Goal: Task Accomplishment & Management: Complete application form

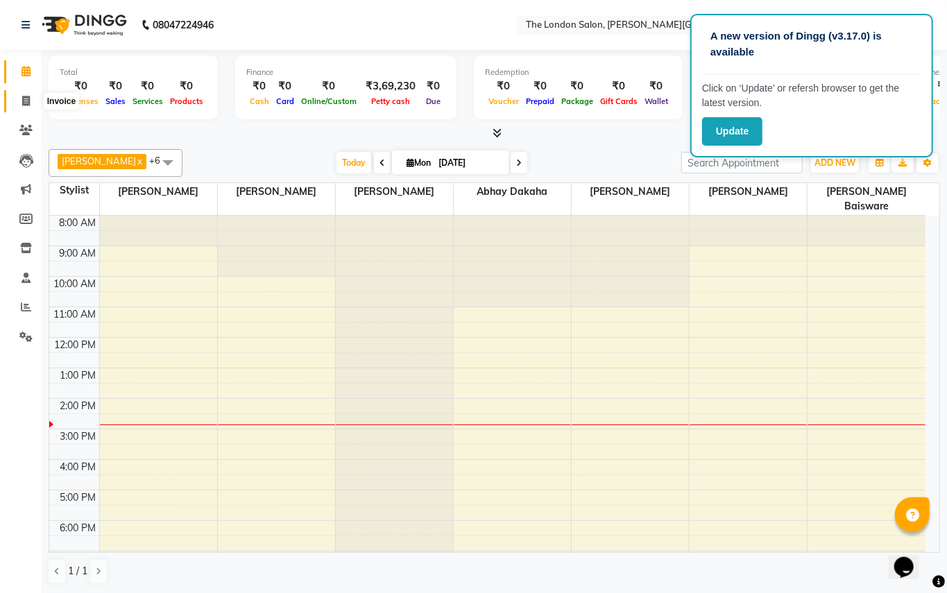
click at [26, 102] on icon at bounding box center [26, 101] width 8 height 10
select select "4682"
select select "service"
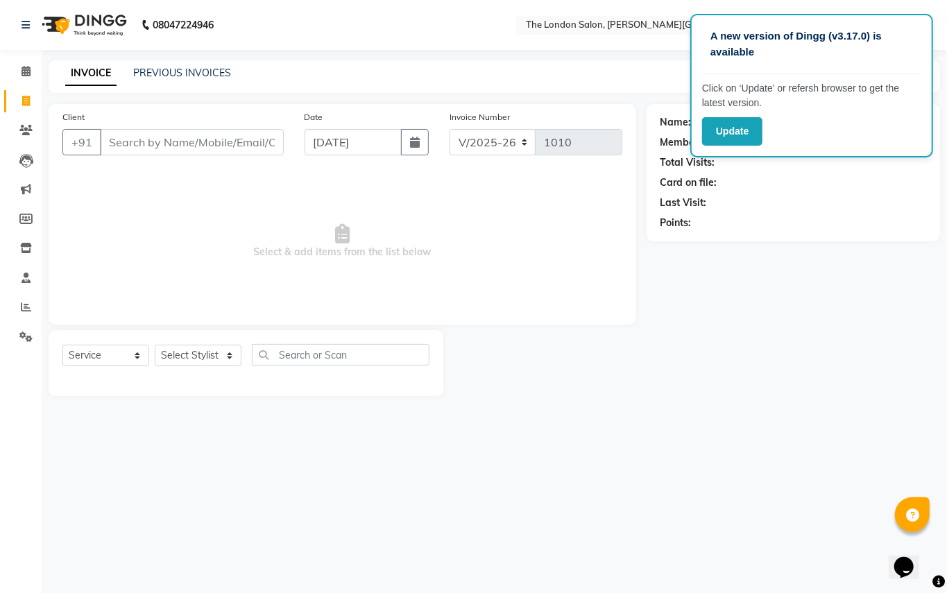
click at [235, 146] on input "Client" at bounding box center [192, 142] width 184 height 26
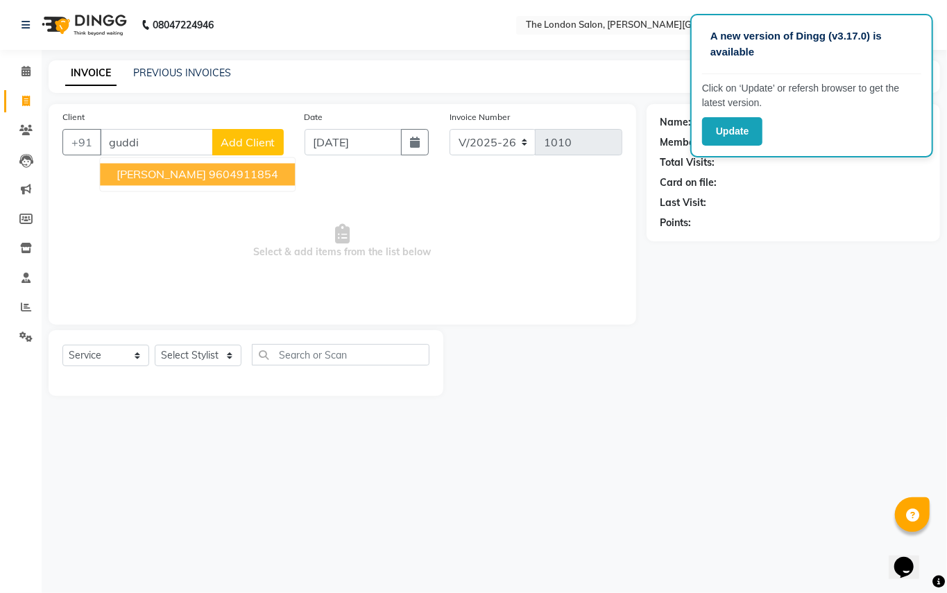
click at [234, 169] on ngb-highlight "9604911854" at bounding box center [243, 175] width 69 height 14
type input "9604911854"
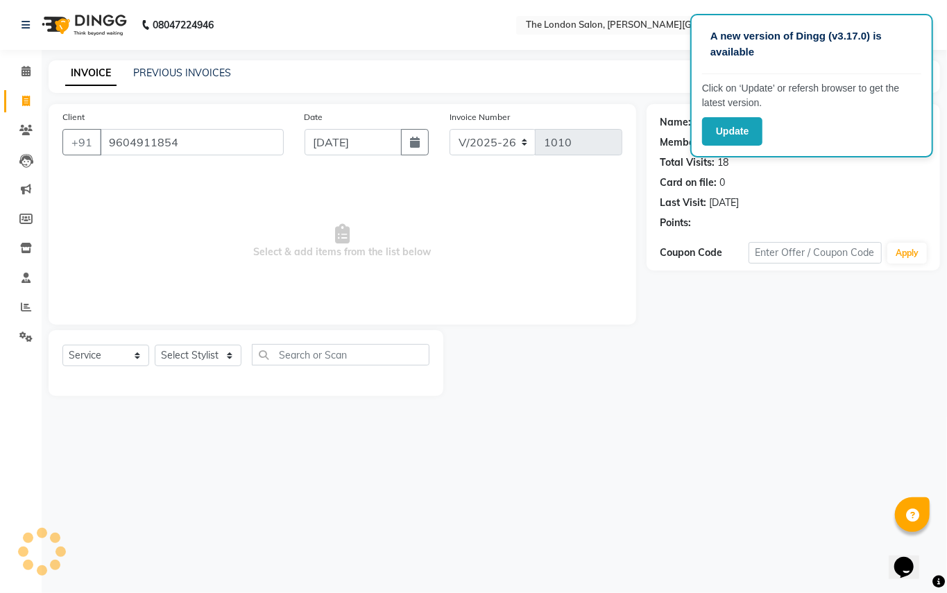
select select "1: Object"
drag, startPoint x: 206, startPoint y: 339, endPoint x: 206, endPoint y: 350, distance: 11.8
click at [206, 344] on div "Select Service Product Membership Package Voucher Prepaid Gift Card Select Styl…" at bounding box center [246, 363] width 395 height 66
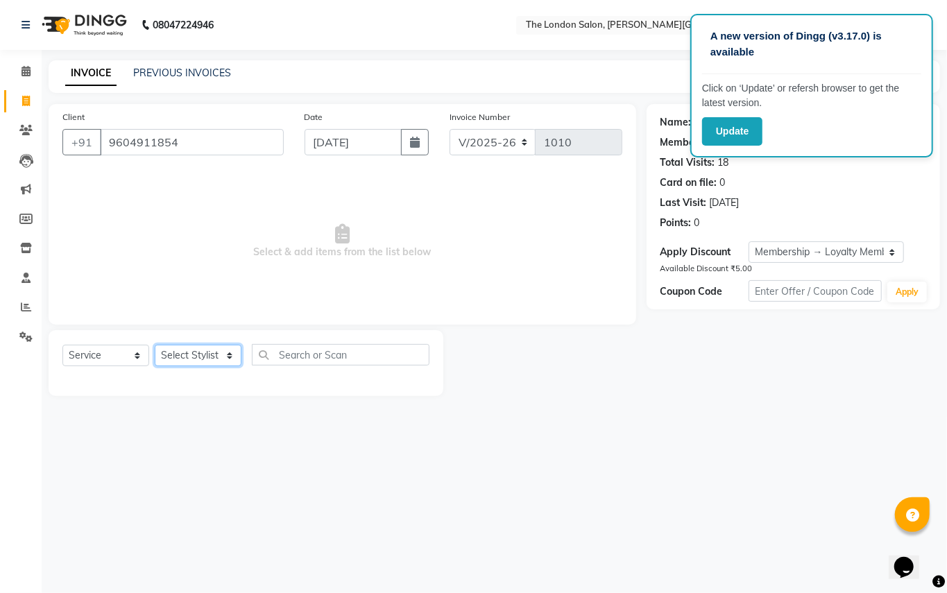
click at [206, 353] on select "Select Stylist Abhay dakaha [PERSON_NAME] Akash [PERSON_NAME] [PERSON_NAME] [PE…" at bounding box center [198, 356] width 87 height 22
select select "44005"
click at [155, 346] on select "Select Stylist Abhay dakaha [PERSON_NAME] Akash [PERSON_NAME] [PERSON_NAME] [PE…" at bounding box center [198, 356] width 87 height 22
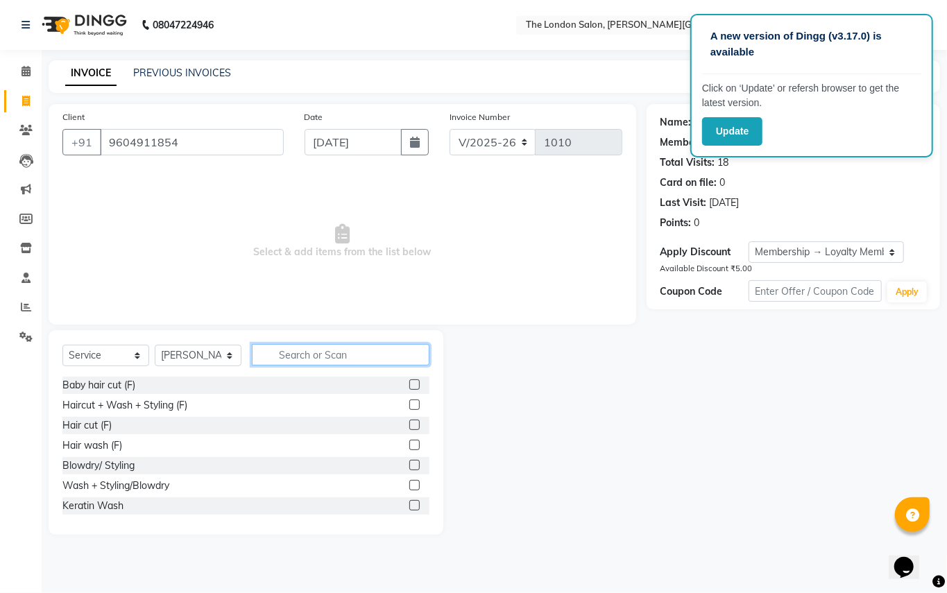
click at [330, 346] on input "text" at bounding box center [341, 355] width 178 height 22
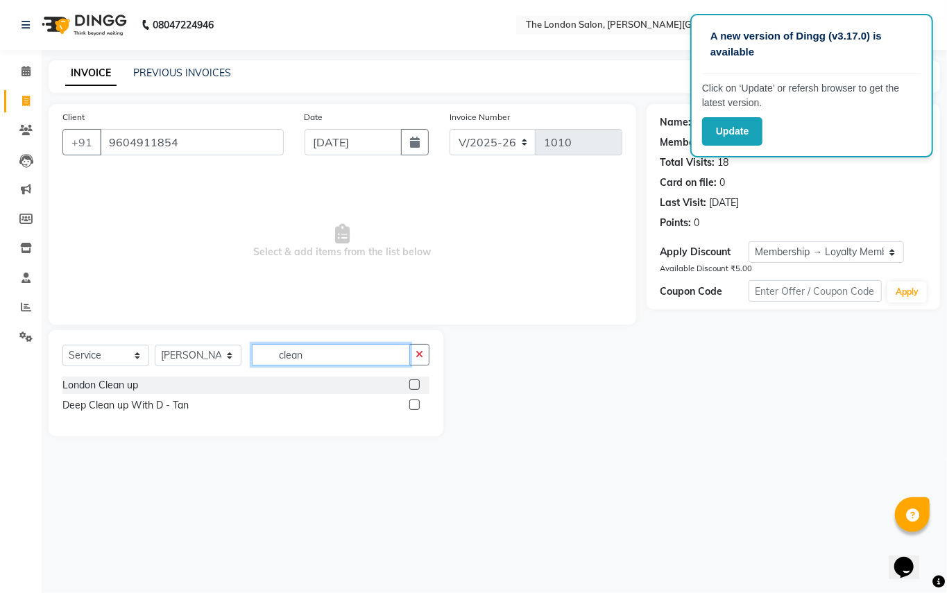
type input "clean"
click at [414, 380] on label at bounding box center [414, 385] width 10 height 10
click at [414, 381] on input "checkbox" at bounding box center [413, 385] width 9 height 9
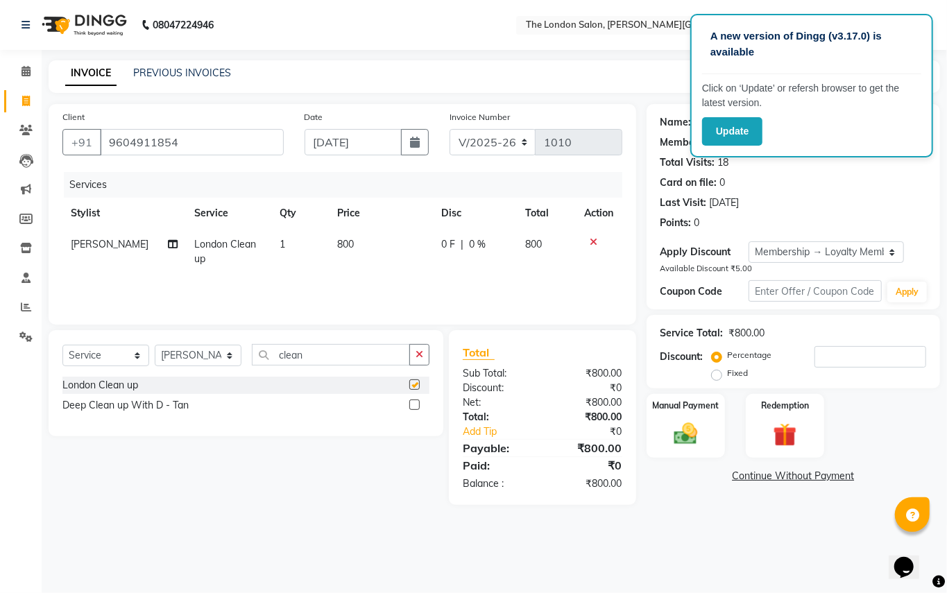
checkbox input "false"
click at [378, 246] on td "800" at bounding box center [381, 252] width 105 height 46
select select "44005"
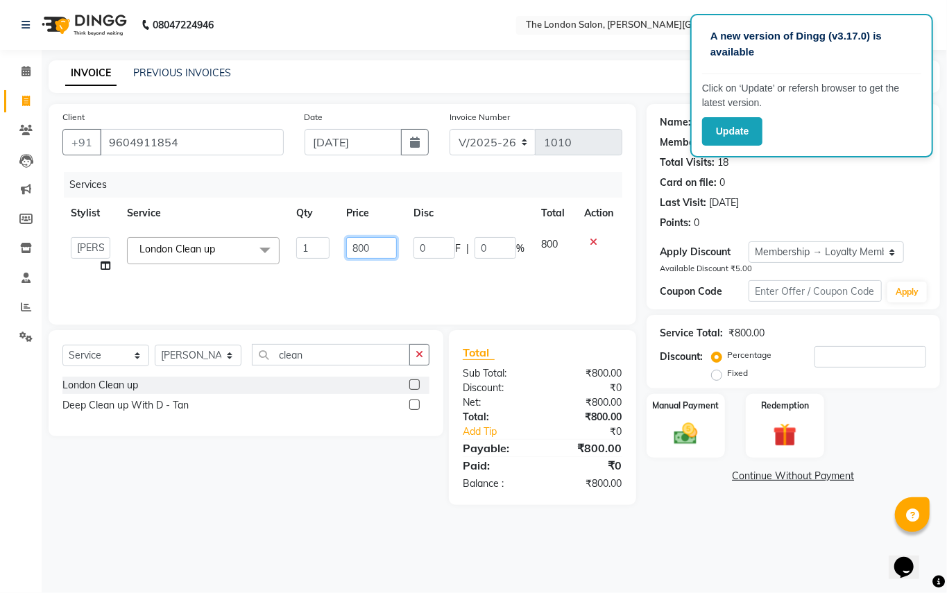
click at [378, 246] on input "800" at bounding box center [371, 248] width 51 height 22
type input "8"
type input "900"
click at [420, 346] on button "button" at bounding box center [419, 355] width 20 height 22
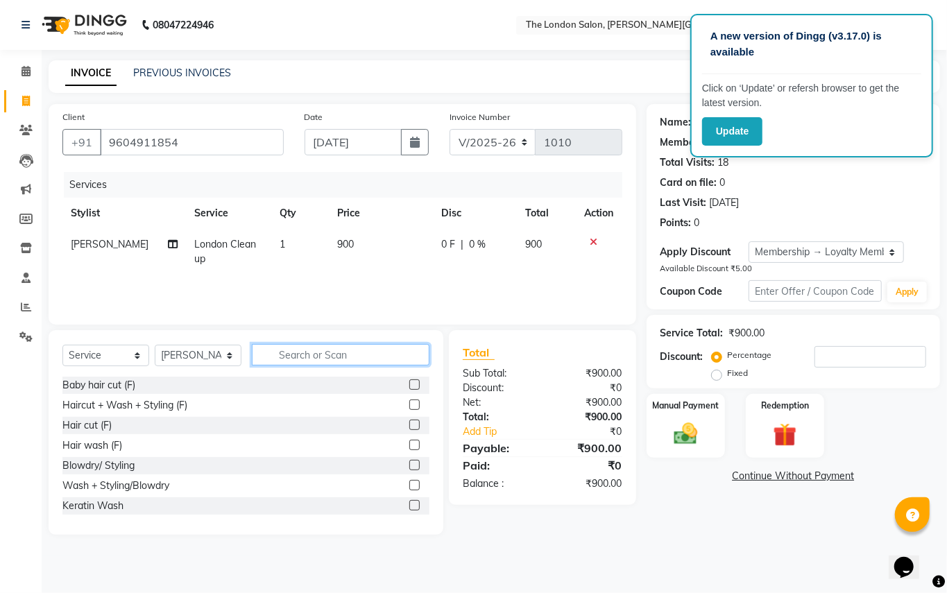
click at [384, 360] on input "text" at bounding box center [341, 355] width 178 height 22
click at [316, 349] on input "text" at bounding box center [341, 355] width 178 height 22
type input "hair cut"
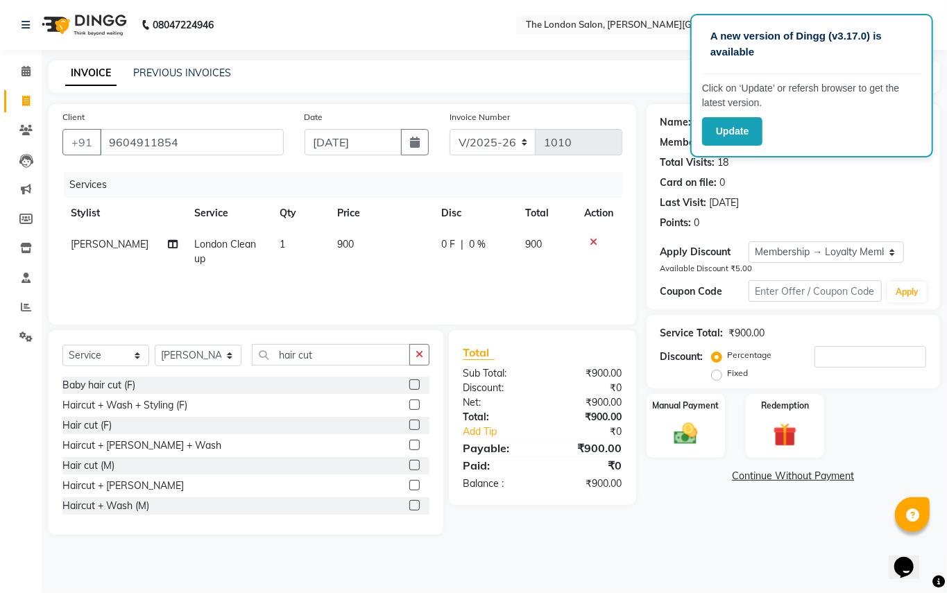
click at [409, 484] on label at bounding box center [414, 485] width 10 height 10
click at [409, 484] on input "checkbox" at bounding box center [413, 486] width 9 height 9
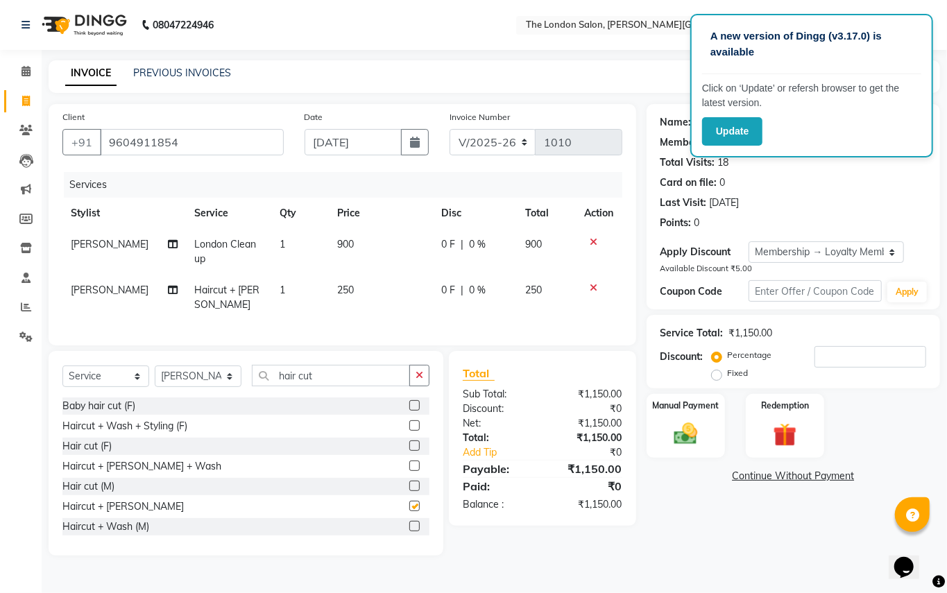
checkbox input "false"
click at [375, 287] on td "250" at bounding box center [381, 298] width 105 height 46
select select "44005"
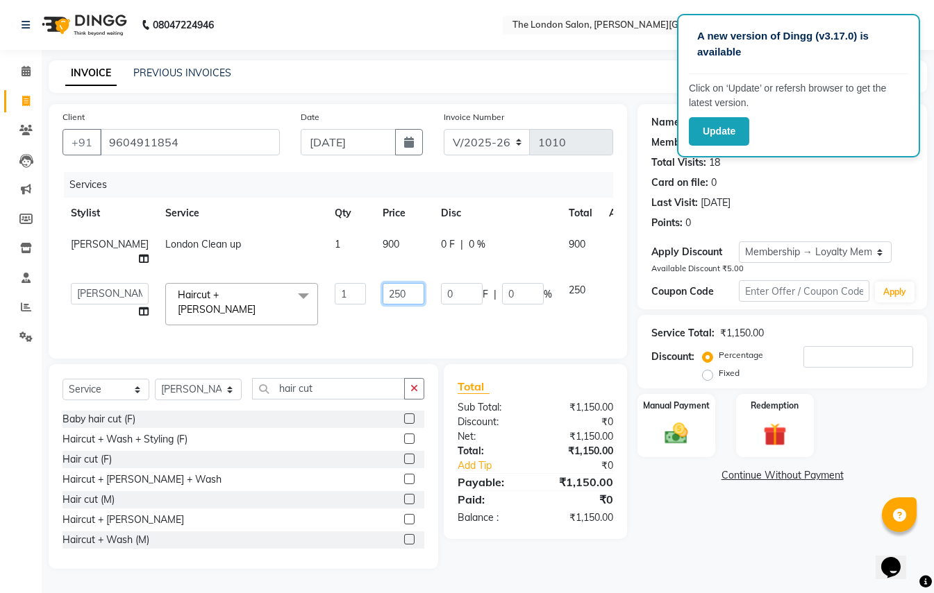
click at [382, 287] on input "250" at bounding box center [403, 294] width 42 height 22
type input "200"
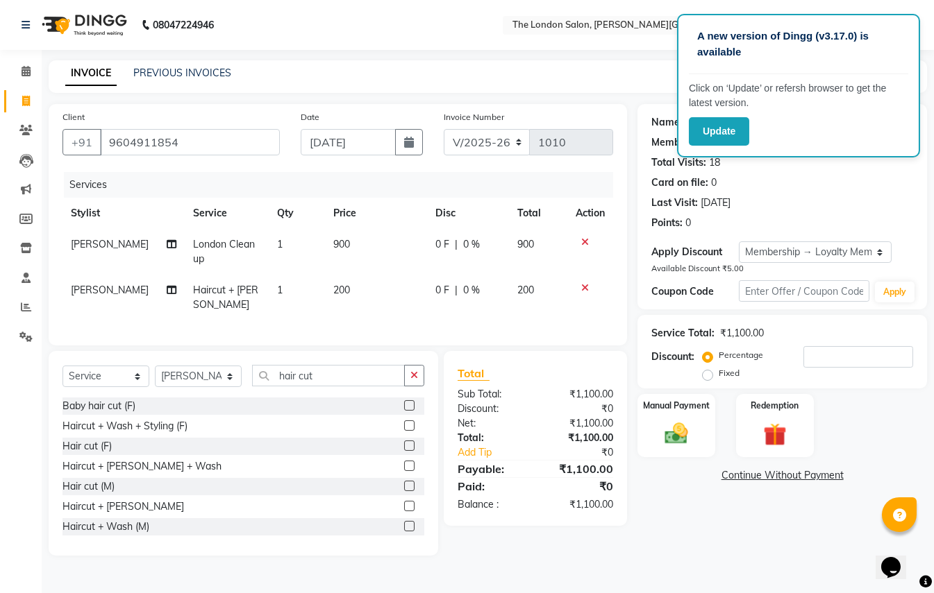
click at [691, 550] on div "Name: [PERSON_NAME] Membership: end on [DATE] Total Visits: 18 Card on file: 0 …" at bounding box center [787, 330] width 300 height 452
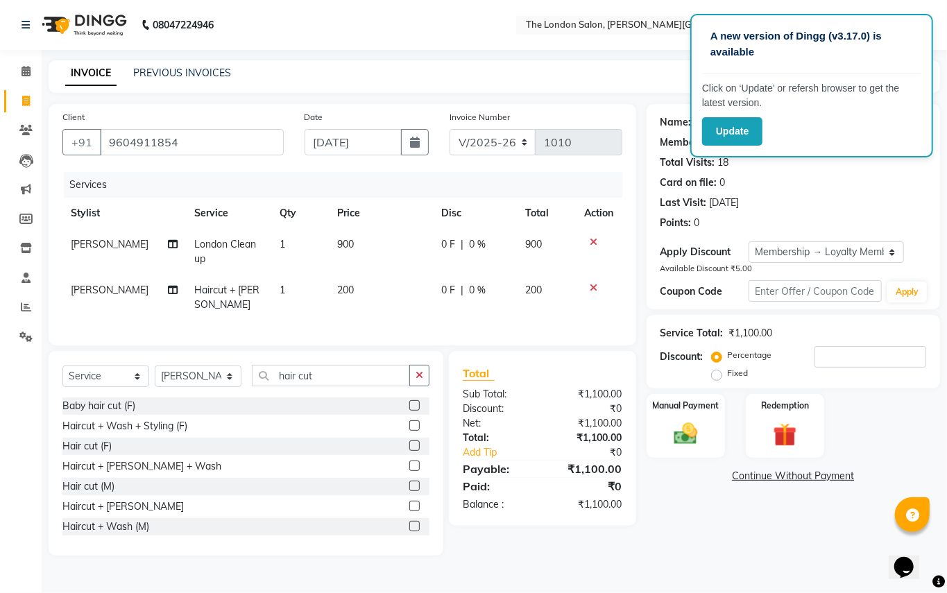
click at [409, 461] on label at bounding box center [414, 466] width 10 height 10
click at [409, 462] on input "checkbox" at bounding box center [413, 466] width 9 height 9
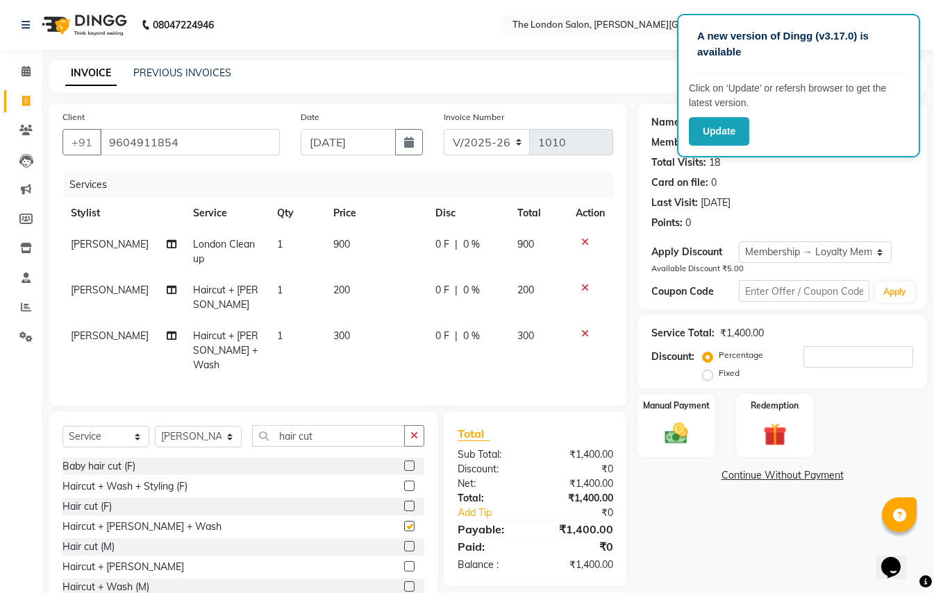
checkbox input "false"
click at [686, 509] on div "Name: [PERSON_NAME] Membership: end on [DATE] Total Visits: 18 Card on file: 0 …" at bounding box center [787, 360] width 300 height 512
drag, startPoint x: 671, startPoint y: 400, endPoint x: 671, endPoint y: 392, distance: 7.6
click at [671, 392] on div "Name: [PERSON_NAME] Membership: end on [DATE] Total Visits: 18 Card on file: 0 …" at bounding box center [787, 360] width 300 height 512
click at [685, 421] on img at bounding box center [676, 435] width 39 height 28
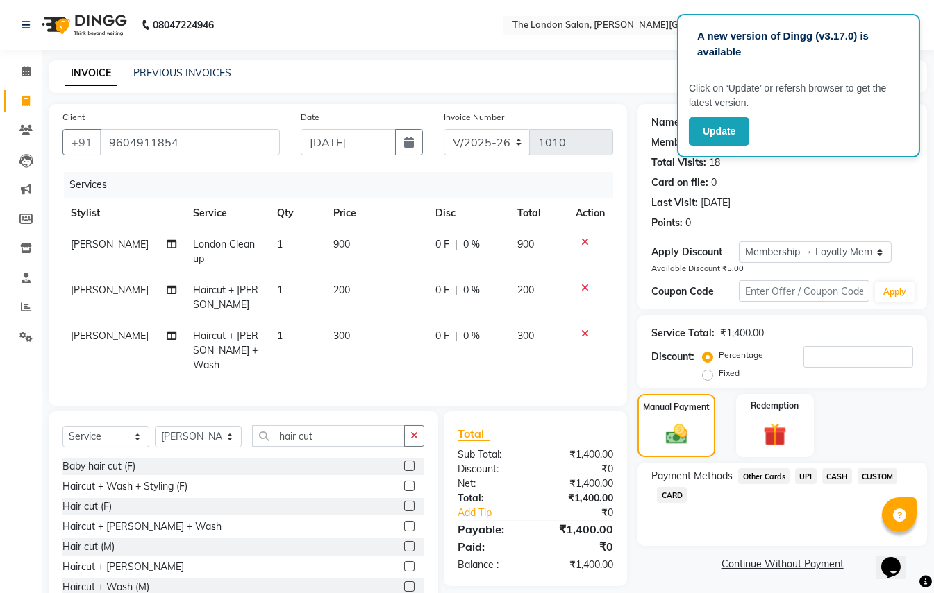
click at [804, 479] on span "UPI" at bounding box center [806, 476] width 22 height 16
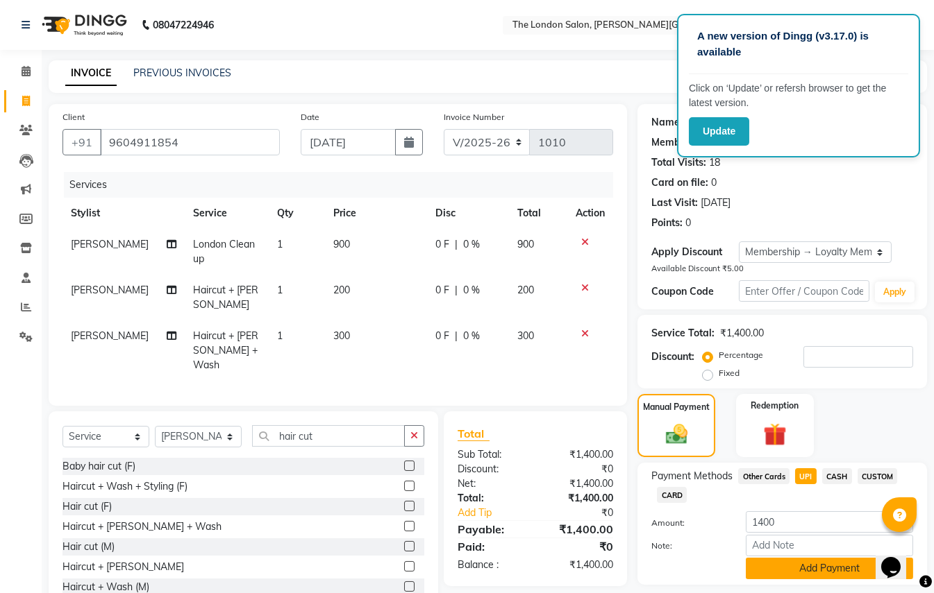
scroll to position [42, 0]
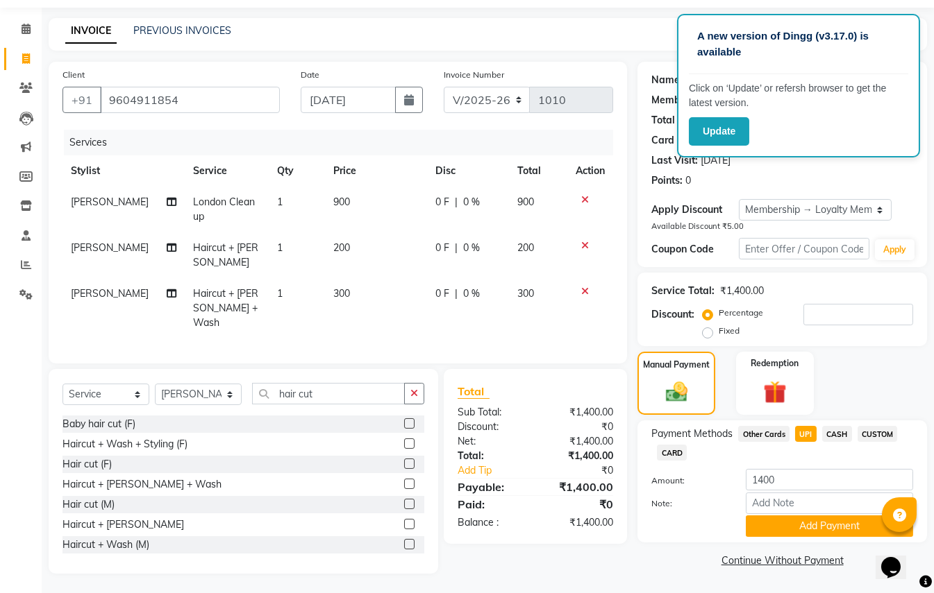
click at [833, 430] on span "CASH" at bounding box center [837, 434] width 30 height 16
click at [804, 432] on span "UPI" at bounding box center [806, 434] width 22 height 16
click at [809, 478] on input "1400" at bounding box center [828, 480] width 167 height 22
type input "1"
type input "400"
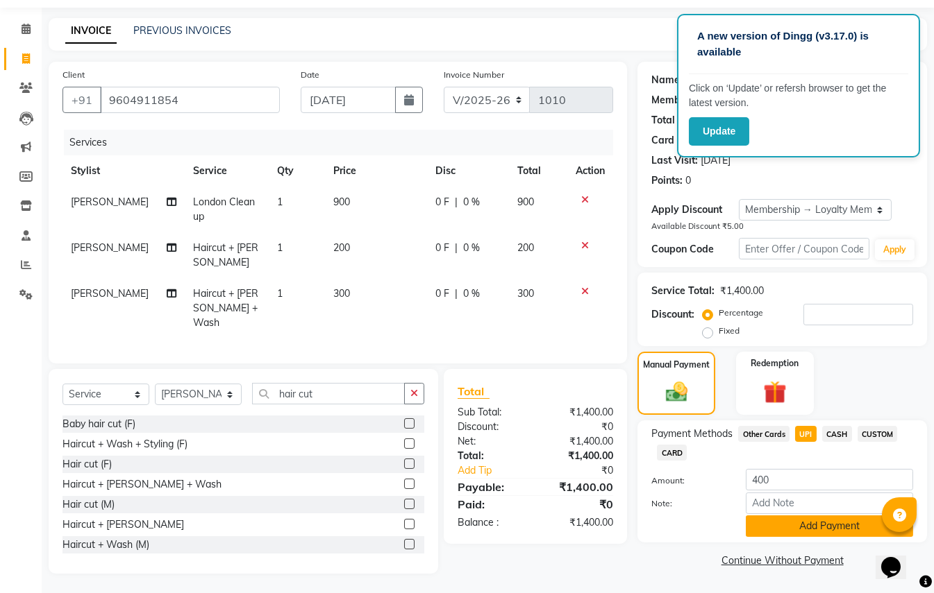
click at [791, 525] on button "Add Payment" at bounding box center [828, 527] width 167 height 22
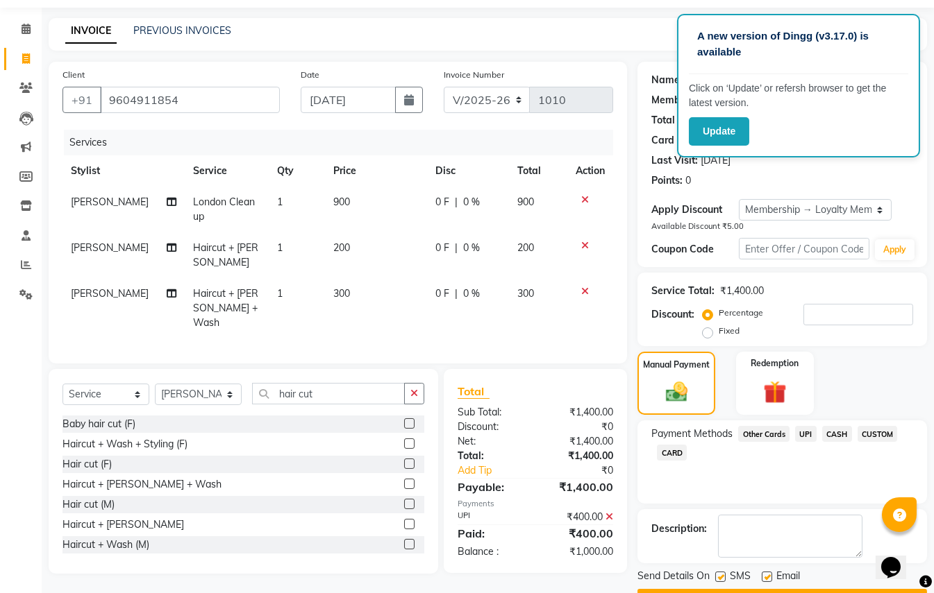
scroll to position [81, 0]
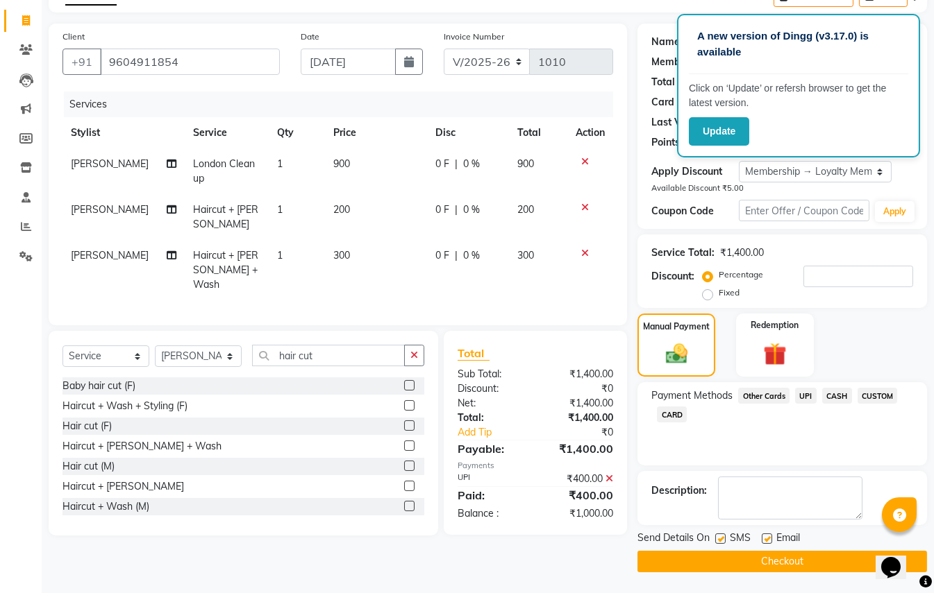
click at [830, 394] on span "CASH" at bounding box center [837, 396] width 30 height 16
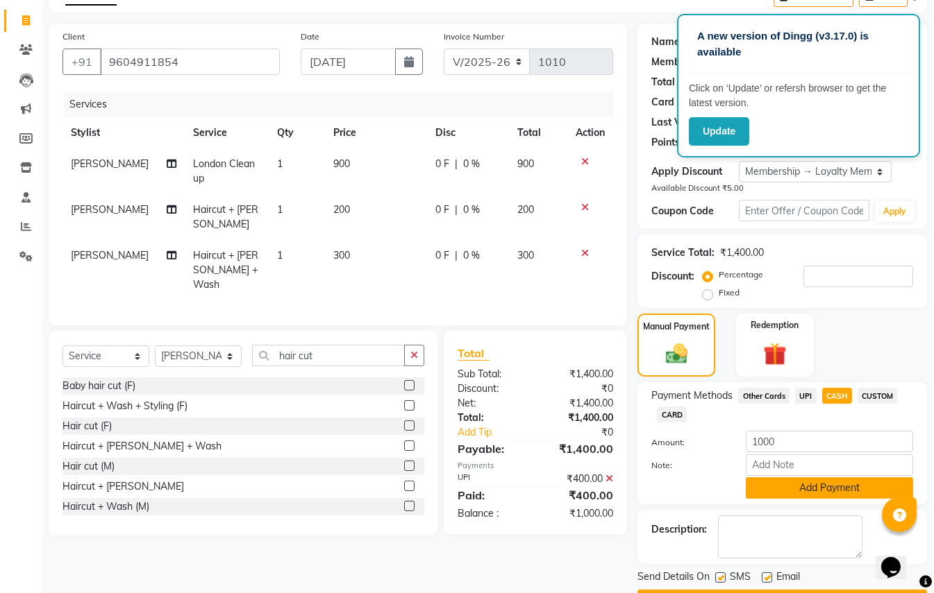
click at [782, 482] on button "Add Payment" at bounding box center [828, 489] width 167 height 22
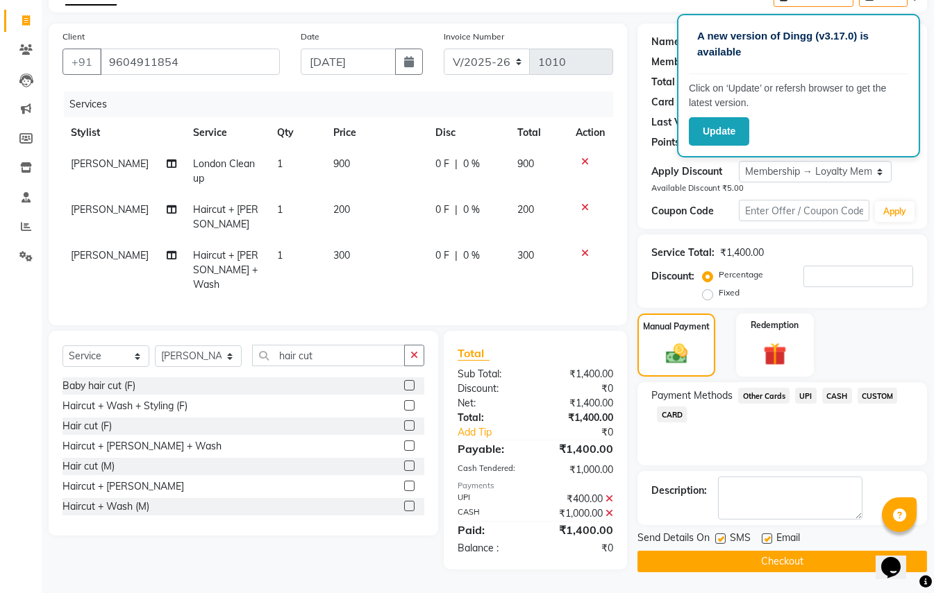
click at [775, 548] on div "Send Details On SMS Email Checkout" at bounding box center [781, 552] width 289 height 42
click at [711, 555] on button "Checkout" at bounding box center [781, 562] width 289 height 22
